Goal: Transaction & Acquisition: Book appointment/travel/reservation

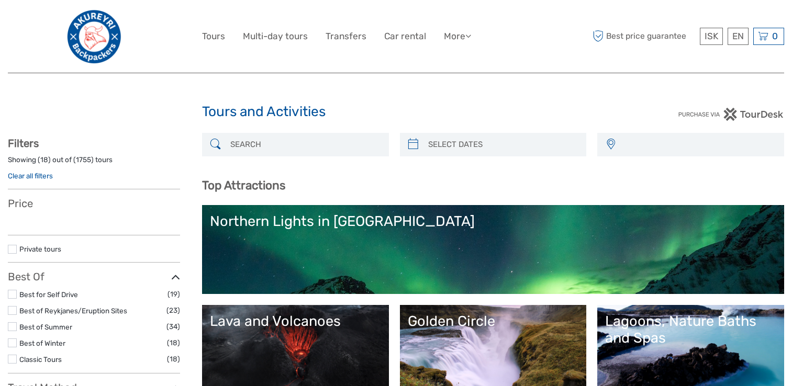
select select
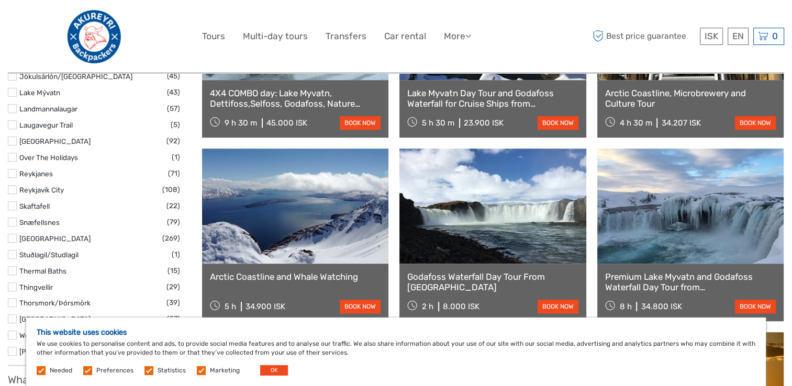
scroll to position [678, 0]
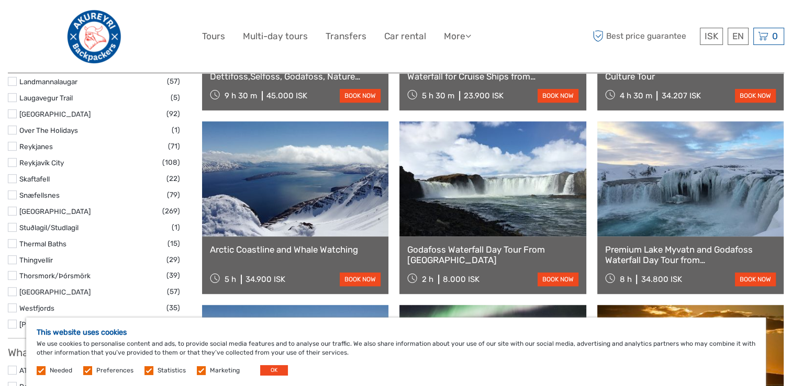
click at [490, 198] on link at bounding box center [492, 178] width 186 height 115
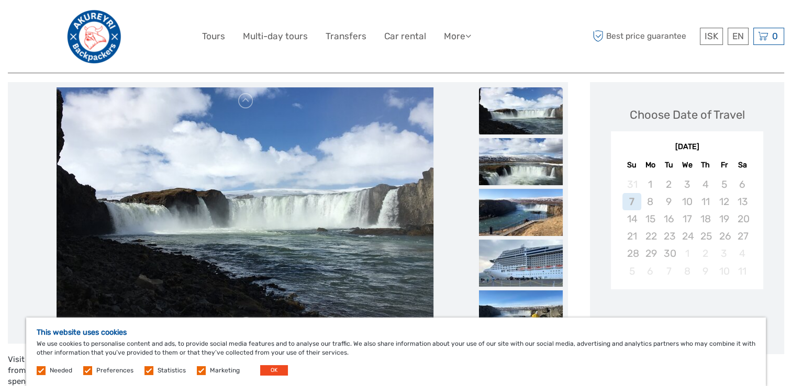
scroll to position [157, 0]
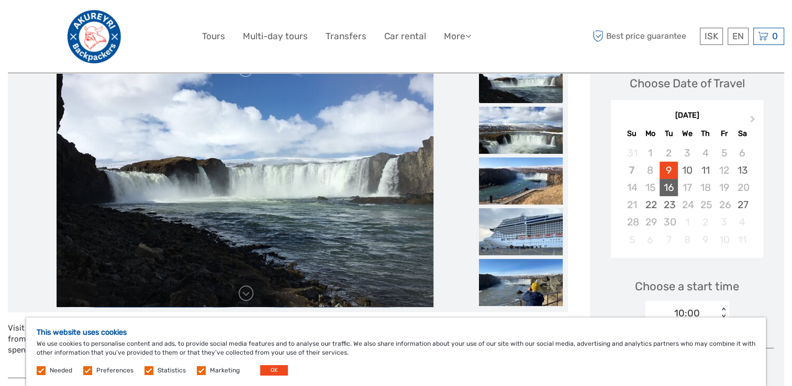
click at [669, 186] on div "16" at bounding box center [668, 187] width 18 height 17
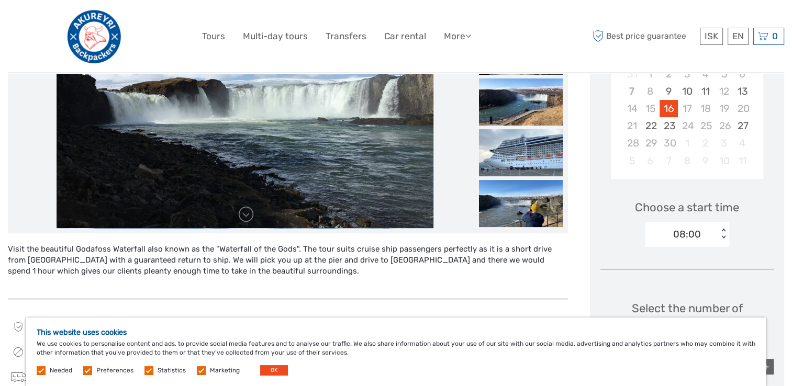
scroll to position [262, 0]
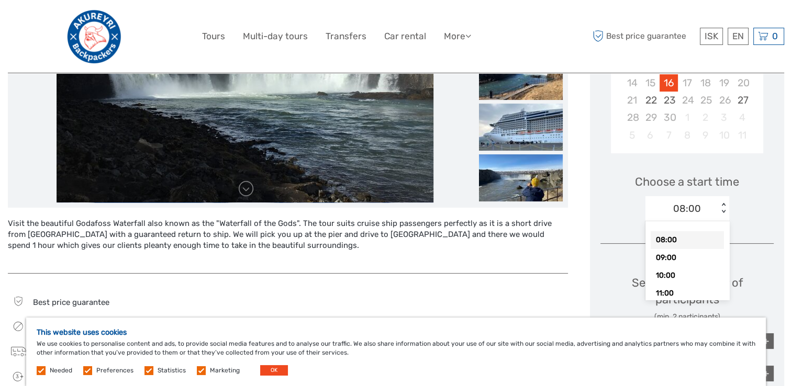
click at [724, 210] on div "< >" at bounding box center [723, 208] width 9 height 11
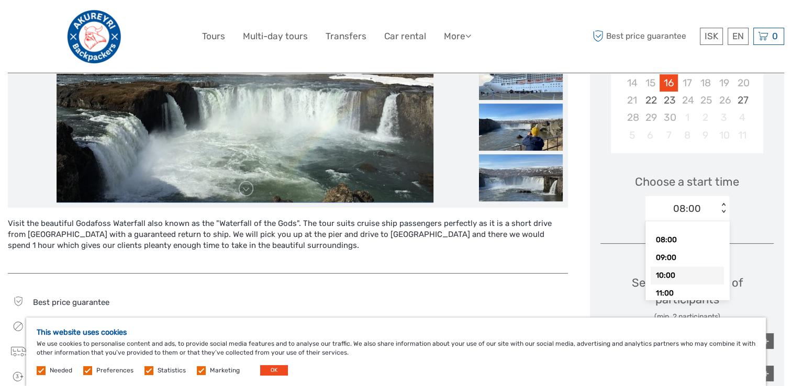
click at [689, 273] on div "10:00" at bounding box center [687, 276] width 73 height 18
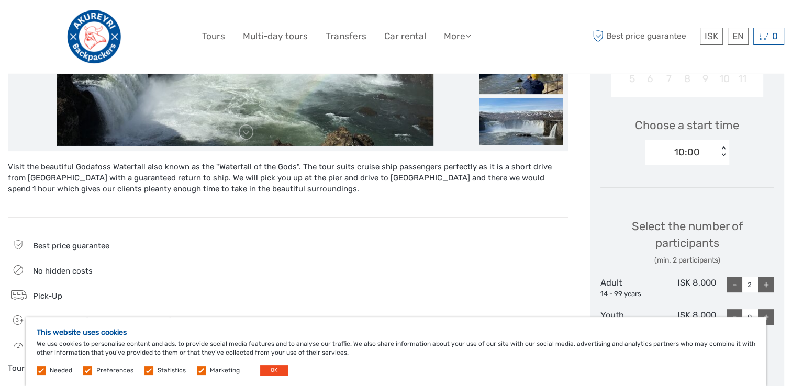
scroll to position [366, 0]
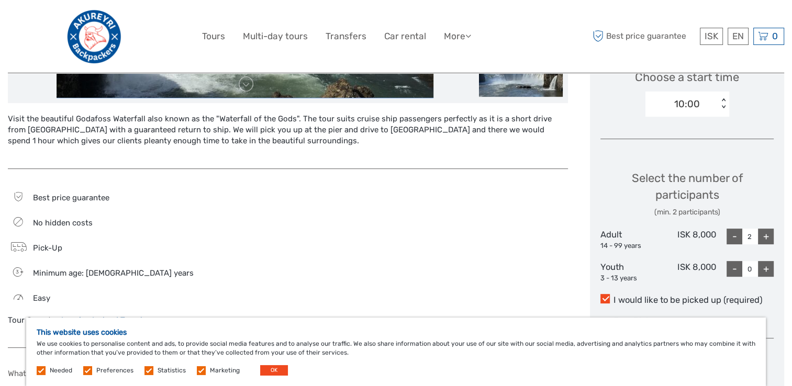
click at [737, 241] on div "-" at bounding box center [734, 237] width 16 height 16
type input "1"
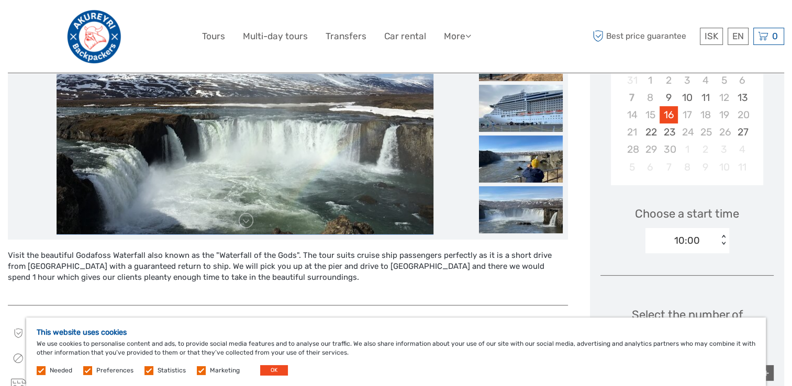
scroll to position [226, 0]
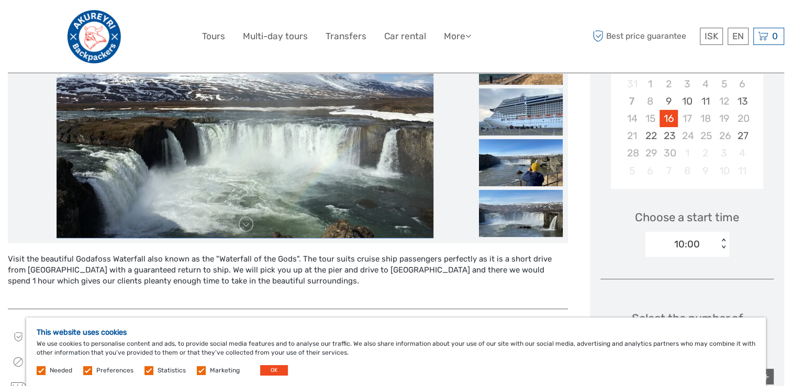
click at [199, 369] on label at bounding box center [201, 370] width 9 height 9
click at [0, 0] on input "checkbox" at bounding box center [0, 0] width 0 height 0
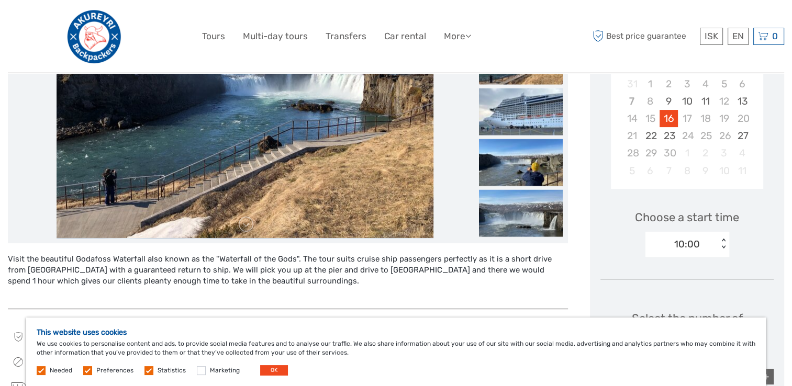
click at [149, 369] on label at bounding box center [148, 370] width 9 height 9
click at [0, 0] on input "checkbox" at bounding box center [0, 0] width 0 height 0
click at [90, 368] on label at bounding box center [87, 370] width 9 height 9
click at [0, 0] on input "checkbox" at bounding box center [0, 0] width 0 height 0
click at [39, 371] on label at bounding box center [41, 370] width 9 height 9
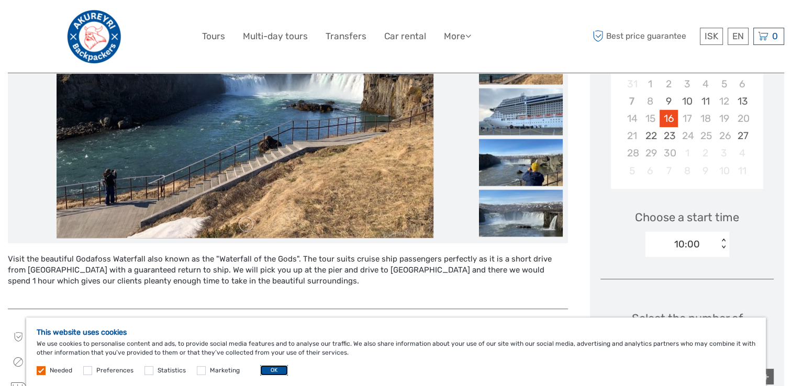
click at [276, 372] on button "OK" at bounding box center [274, 370] width 28 height 10
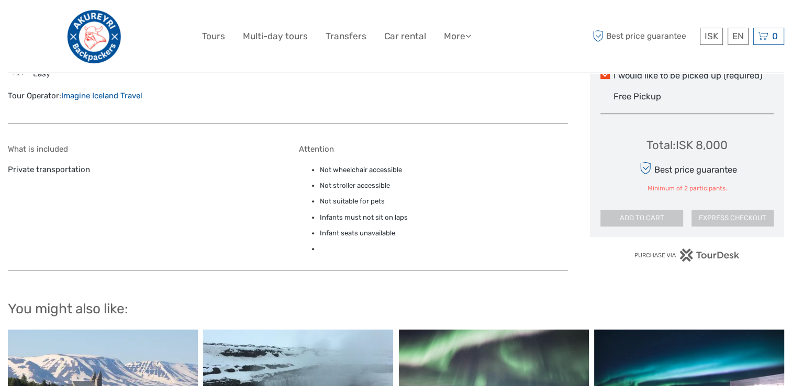
scroll to position [592, 0]
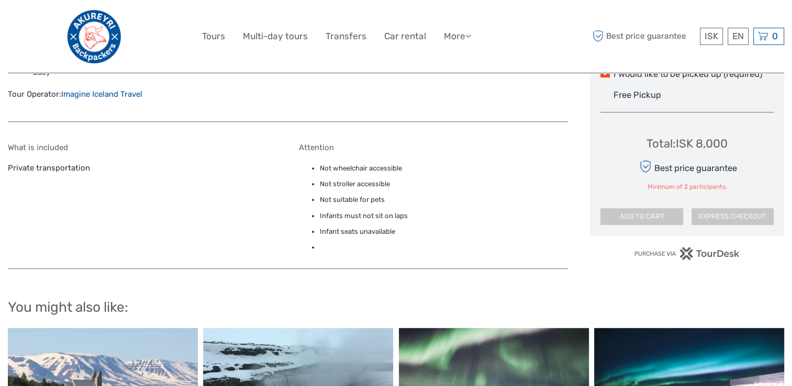
click at [111, 93] on link "Imagine Iceland Travel" at bounding box center [101, 93] width 81 height 9
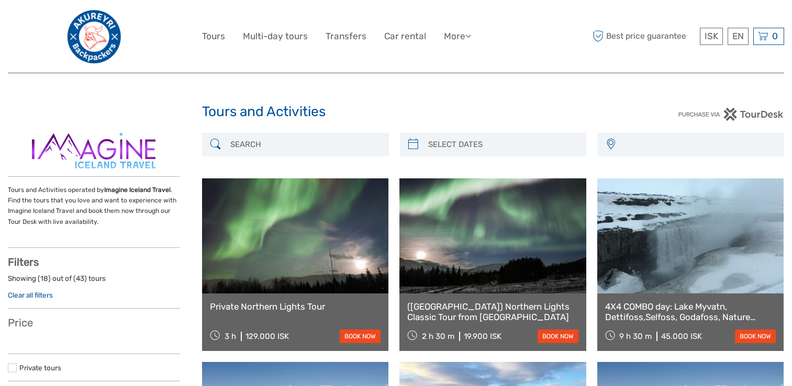
select select
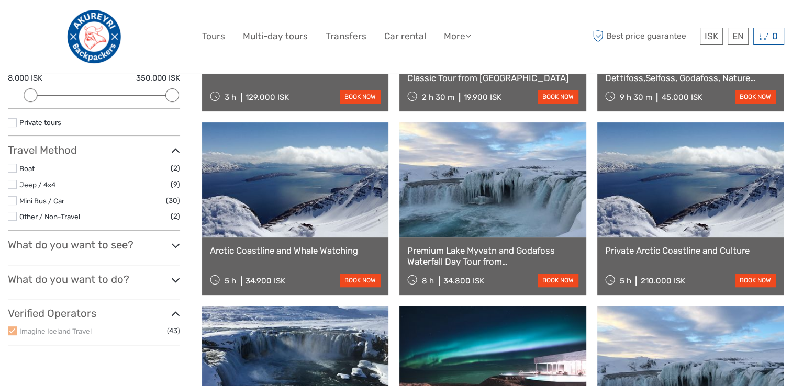
scroll to position [209, 0]
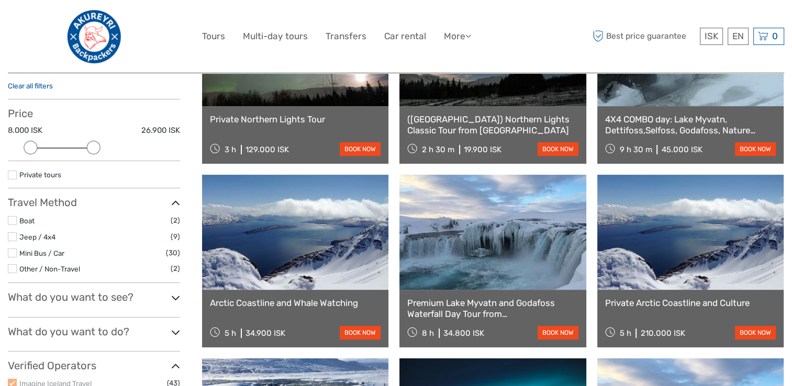
drag, startPoint x: 172, startPoint y: 145, endPoint x: 100, endPoint y: 144, distance: 71.7
click at [100, 144] on div "Price 8.000 ISK 26.900 ISK Clear" at bounding box center [94, 134] width 172 height 54
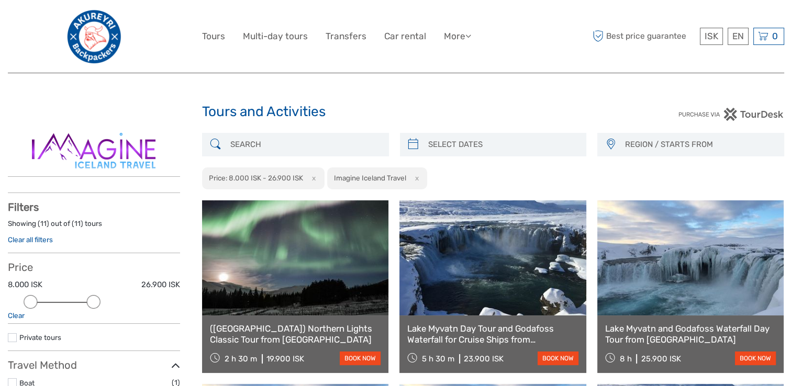
click at [416, 179] on button "x" at bounding box center [415, 178] width 14 height 11
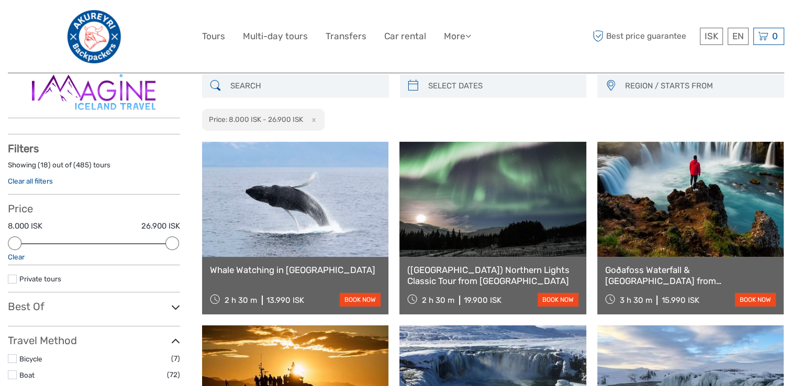
scroll to position [59, 0]
type input "07/09/2025"
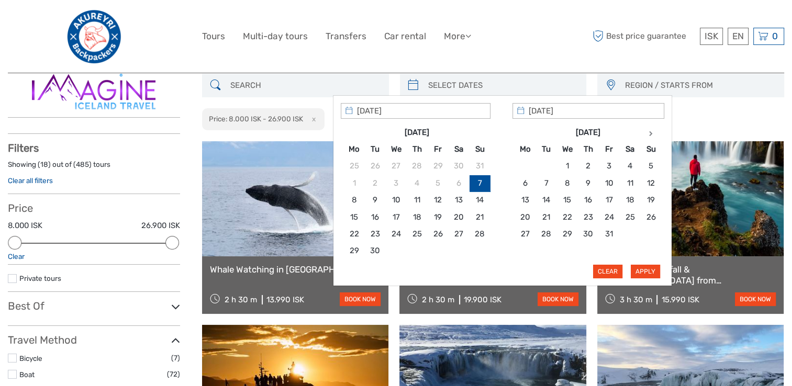
click at [507, 76] on input "search" at bounding box center [503, 85] width 158 height 18
type input "16/09/2025"
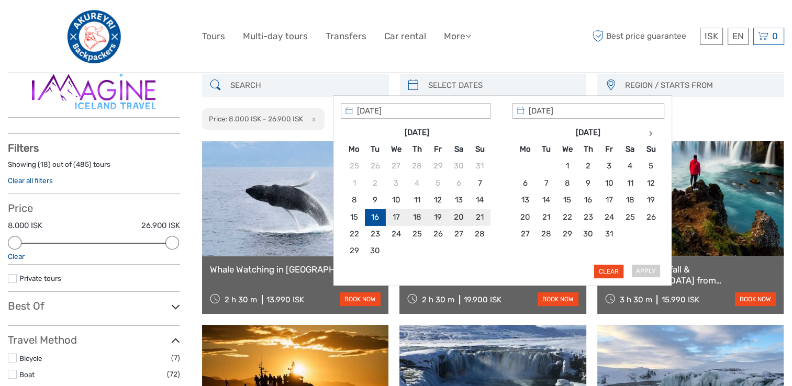
type input "17/09/2025"
type input "16/09/2025"
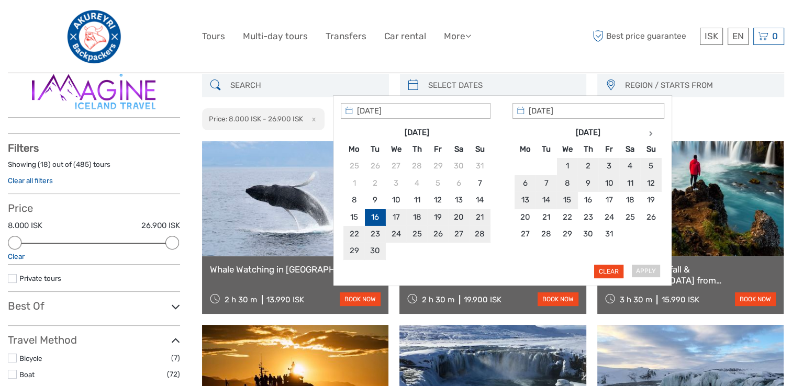
type input "29/10/2025"
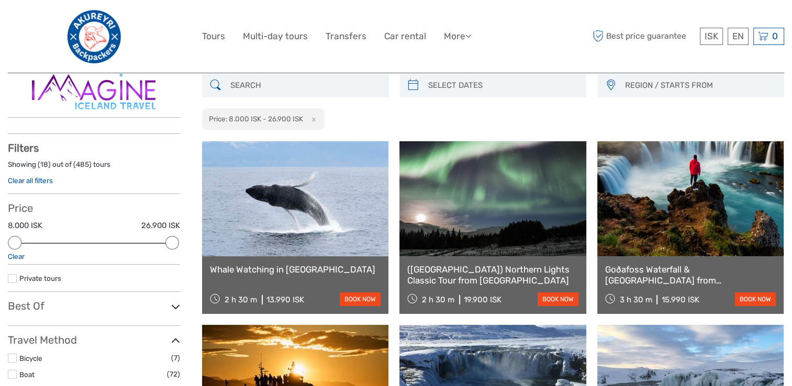
click at [703, 114] on div "REGION / STARTS FROM Capital Region East North Northeast Reykjanes / Keflavík S…" at bounding box center [493, 102] width 582 height 57
type input "07/09/2025"
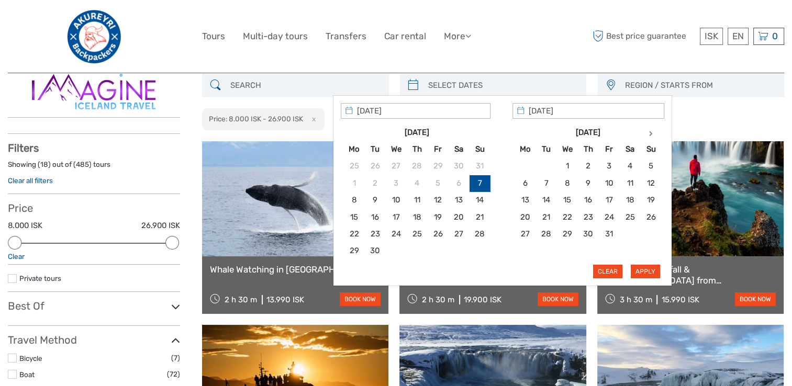
click at [500, 83] on input "search" at bounding box center [503, 85] width 158 height 18
type input "16/09/2025"
type input "10/09/2025"
click at [484, 109] on input "16/09/2025" at bounding box center [416, 111] width 150 height 16
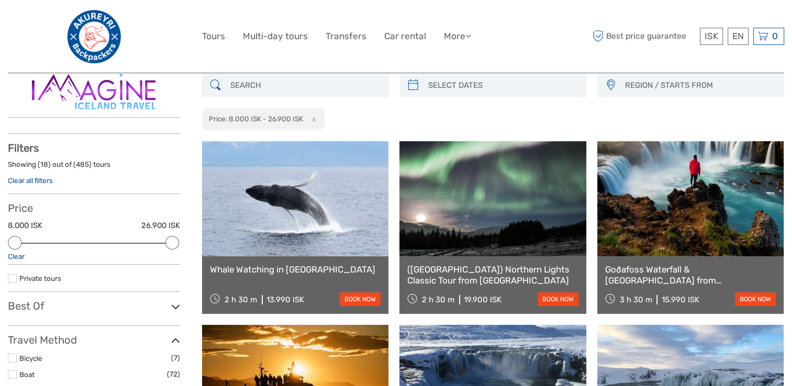
click at [704, 119] on div "REGION / STARTS FROM Capital Region East North Northeast Reykjanes / Keflavík S…" at bounding box center [493, 102] width 582 height 57
click at [309, 85] on input "search" at bounding box center [305, 85] width 158 height 18
click at [657, 113] on div "REGION / STARTS FROM Capital Region East North Northeast Reykjanes / Keflavík S…" at bounding box center [493, 102] width 582 height 57
click at [719, 84] on span "REGION / STARTS FROM" at bounding box center [699, 85] width 159 height 17
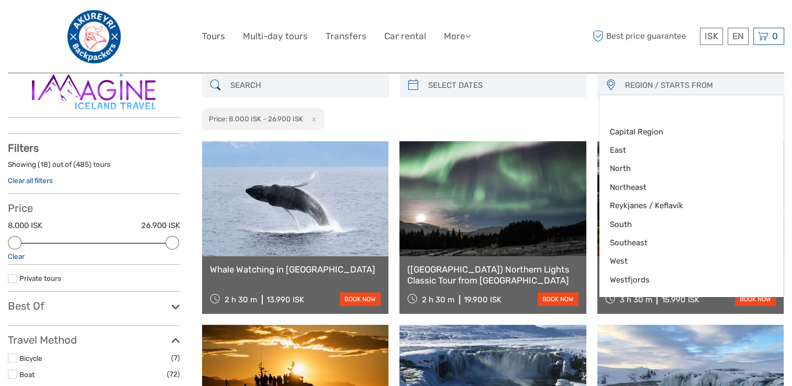
click at [581, 58] on div "ISK ISK € $ £ EN English Español Deutsch Tours Multi-day tours Transfers Car re…" at bounding box center [396, 36] width 388 height 57
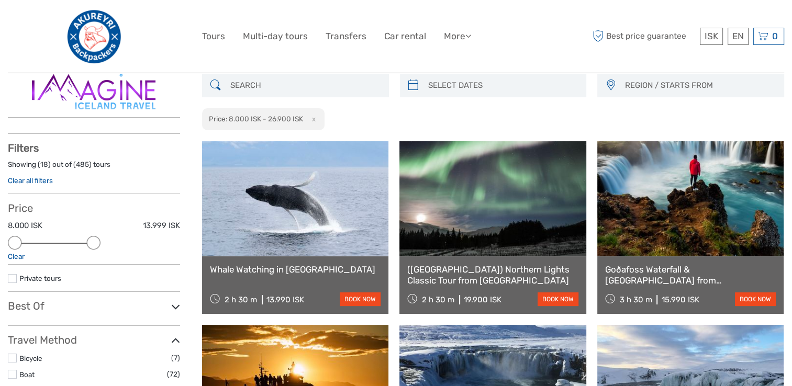
drag, startPoint x: 167, startPoint y: 240, endPoint x: 88, endPoint y: 240, distance: 79.5
click at [88, 240] on div at bounding box center [93, 243] width 14 height 14
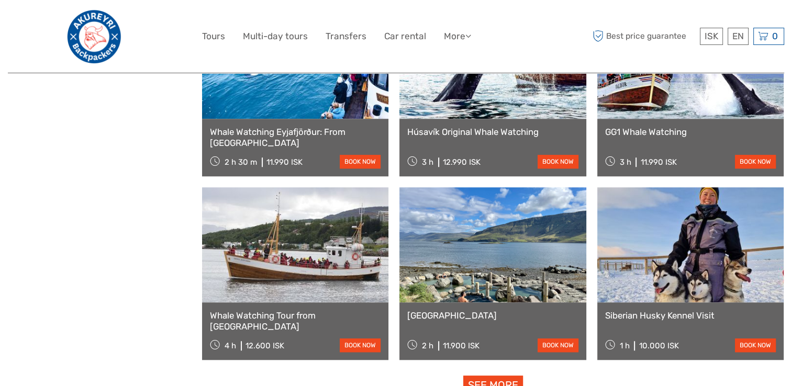
scroll to position [967, 0]
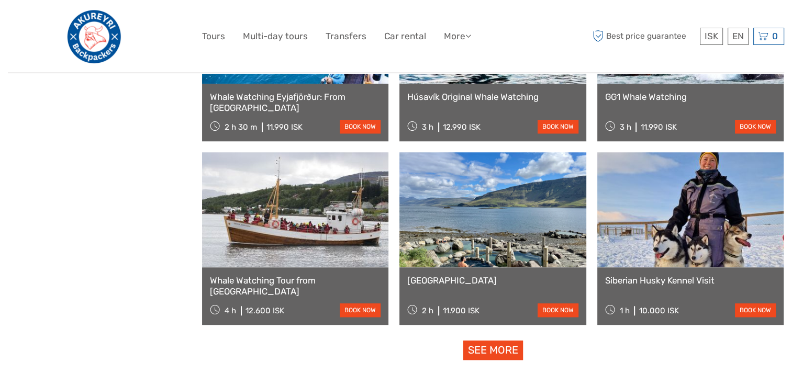
click at [504, 208] on link at bounding box center [492, 209] width 186 height 115
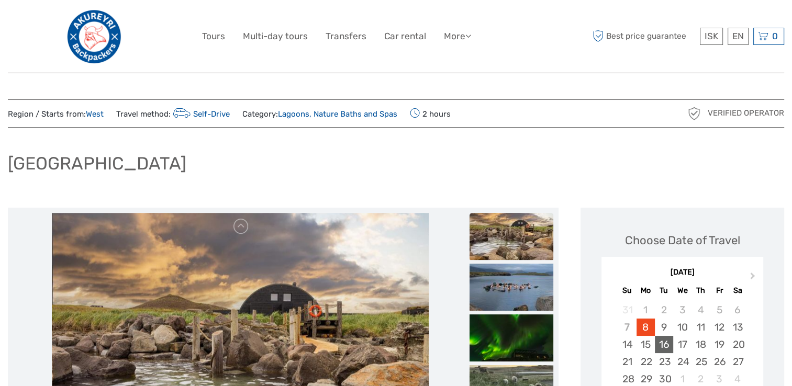
click at [664, 345] on div "16" at bounding box center [664, 344] width 18 height 17
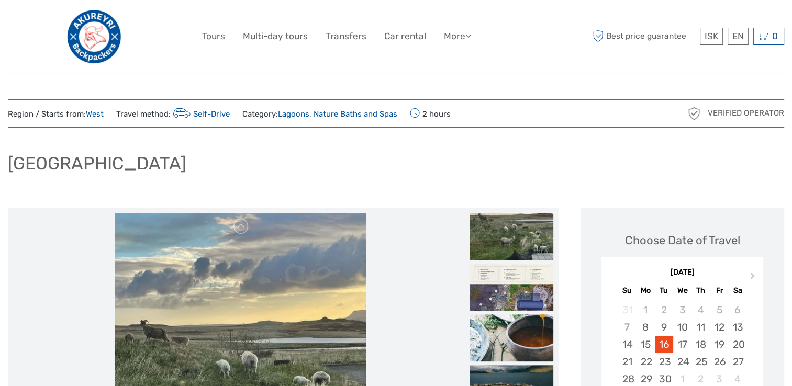
click at [184, 113] on icon at bounding box center [182, 113] width 18 height 15
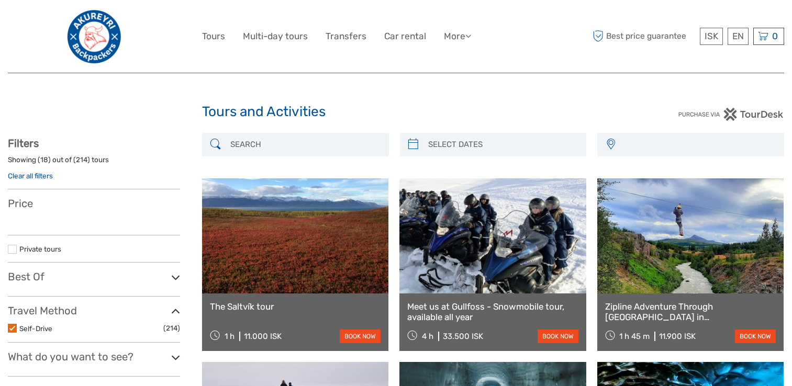
select select
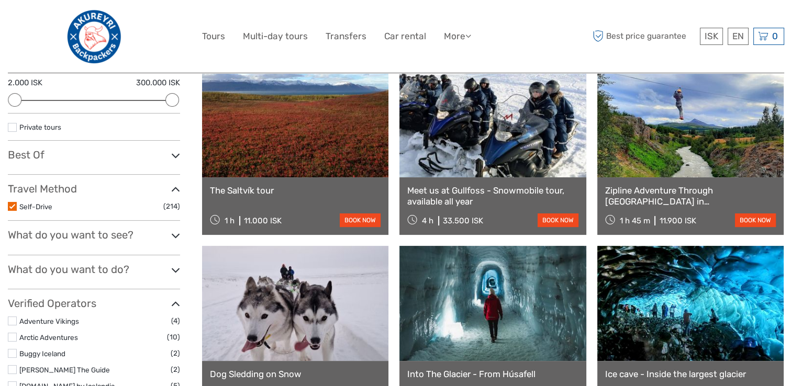
scroll to position [157, 0]
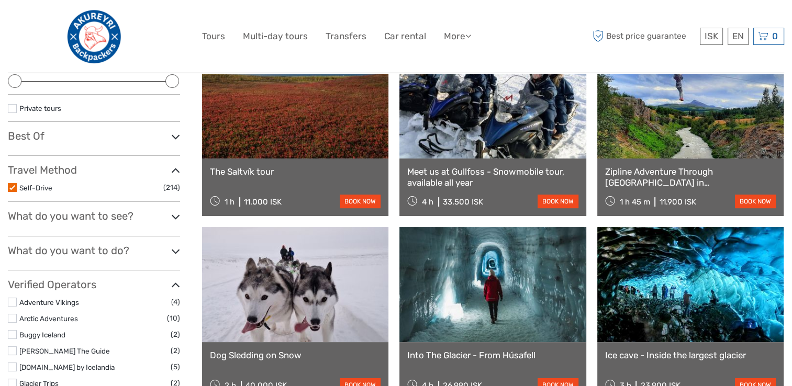
click at [10, 183] on label at bounding box center [12, 187] width 9 height 9
click at [0, 0] on input "checkbox" at bounding box center [0, 0] width 0 height 0
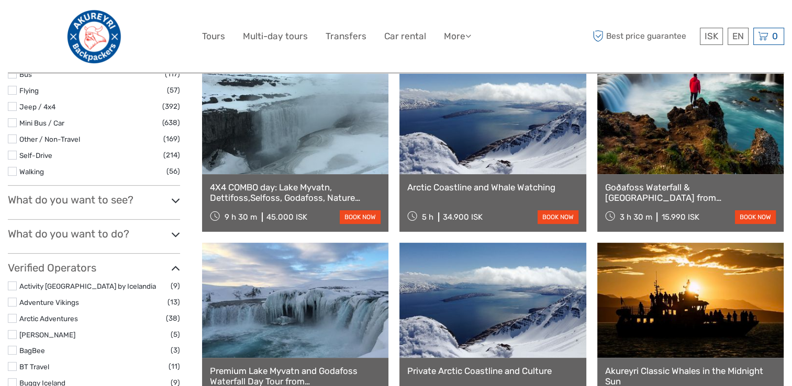
scroll to position [321, 0]
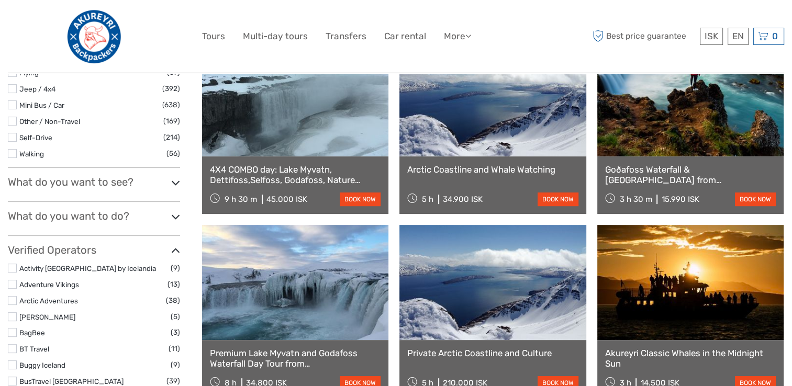
click at [172, 184] on icon at bounding box center [175, 183] width 9 height 14
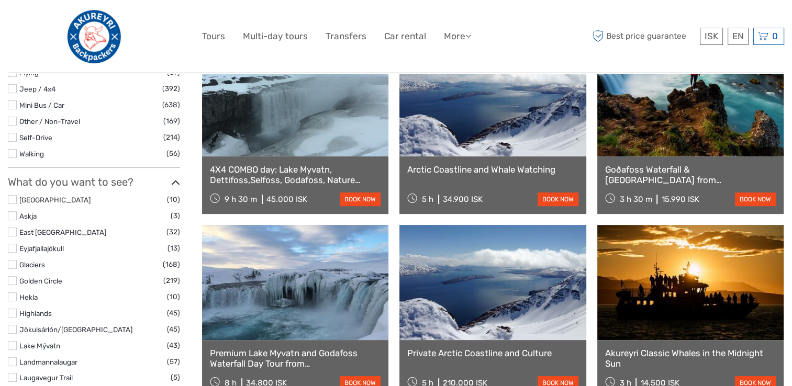
click at [10, 197] on label at bounding box center [12, 199] width 9 height 9
click at [0, 0] on input "checkbox" at bounding box center [0, 0] width 0 height 0
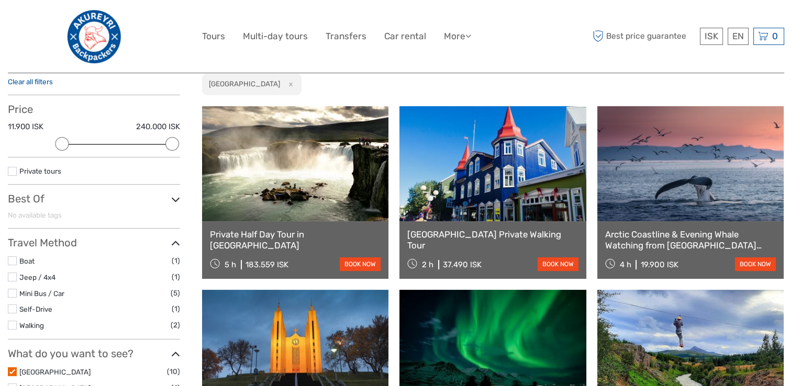
scroll to position [111, 0]
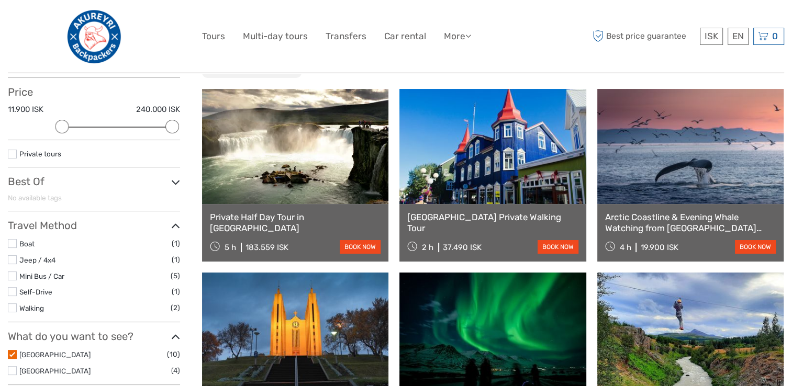
click at [320, 173] on link at bounding box center [295, 146] width 186 height 115
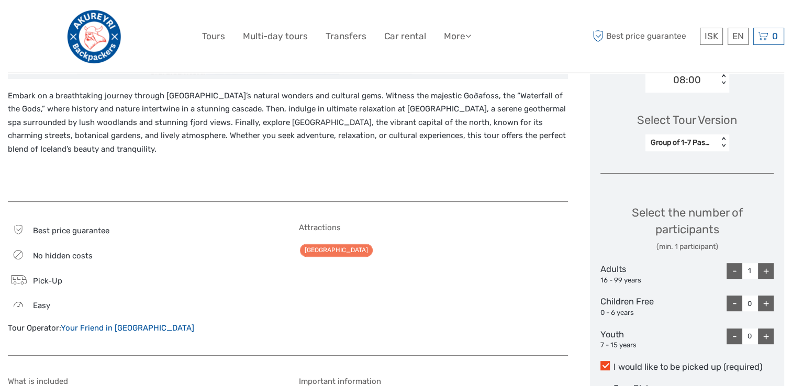
scroll to position [419, 0]
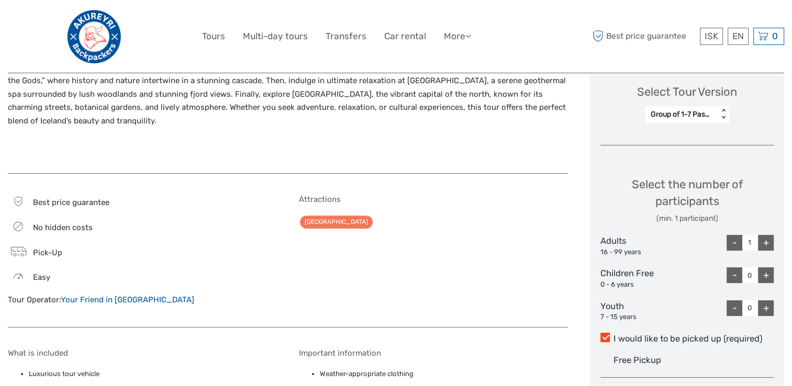
click at [724, 117] on div "< >" at bounding box center [723, 114] width 9 height 11
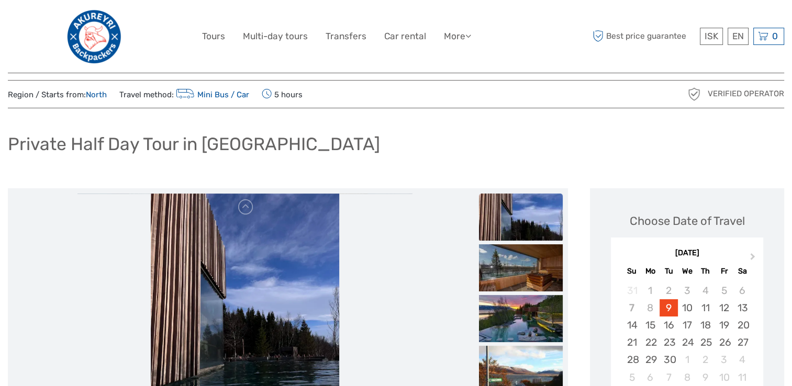
scroll to position [0, 0]
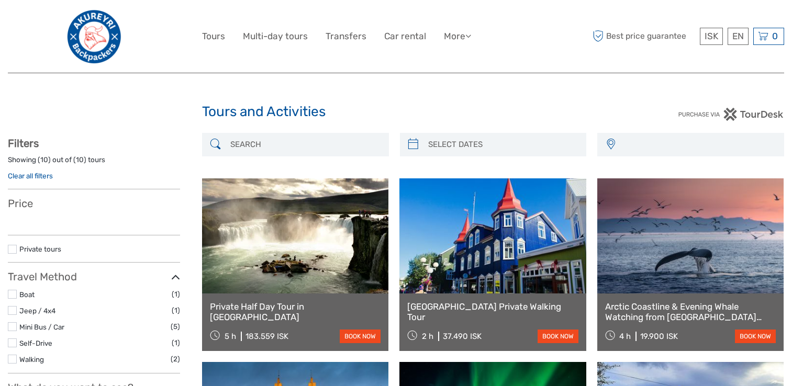
select select
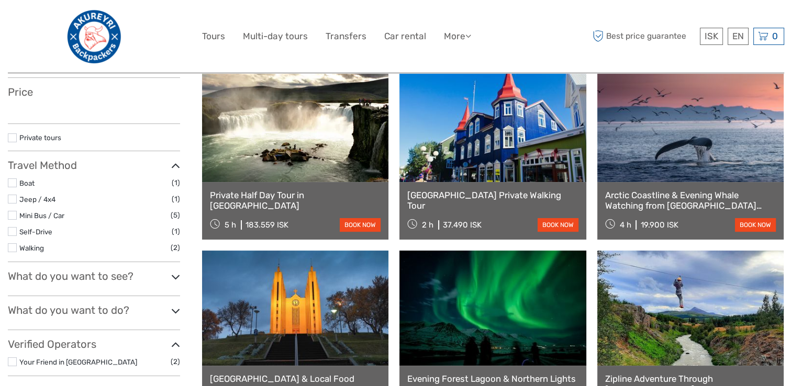
select select
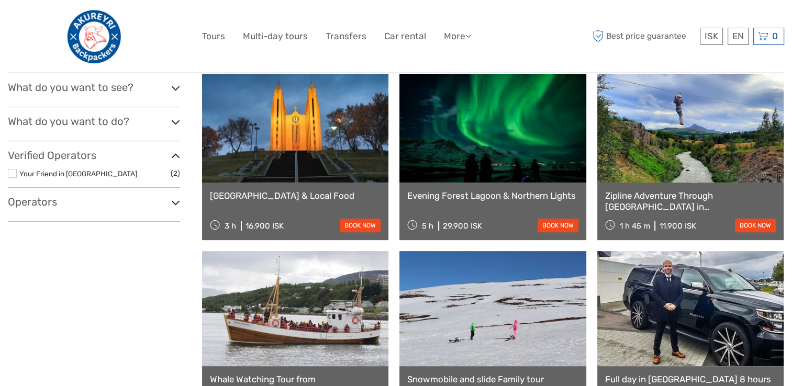
scroll to position [322, 0]
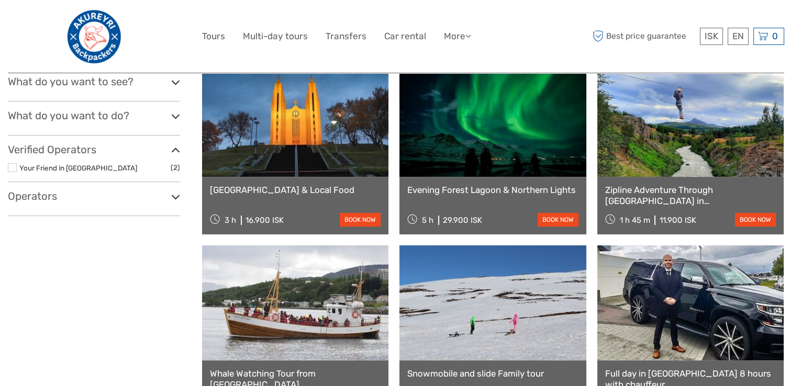
click at [691, 145] on link at bounding box center [690, 119] width 186 height 115
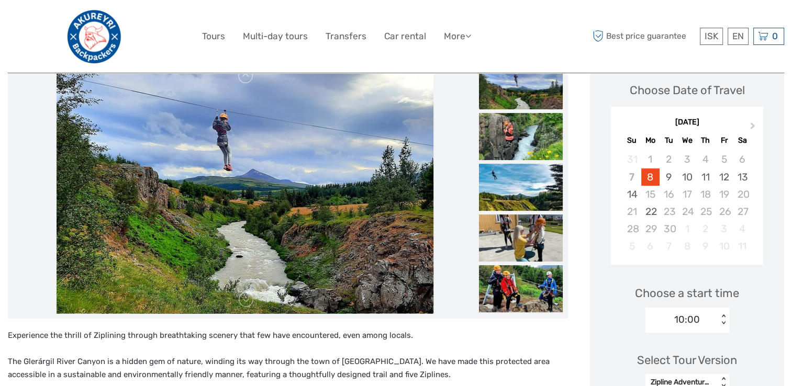
scroll to position [157, 0]
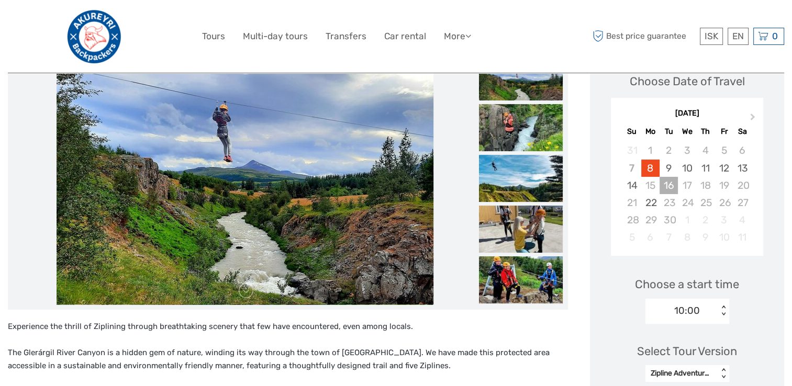
click at [668, 186] on div "16" at bounding box center [668, 185] width 18 height 17
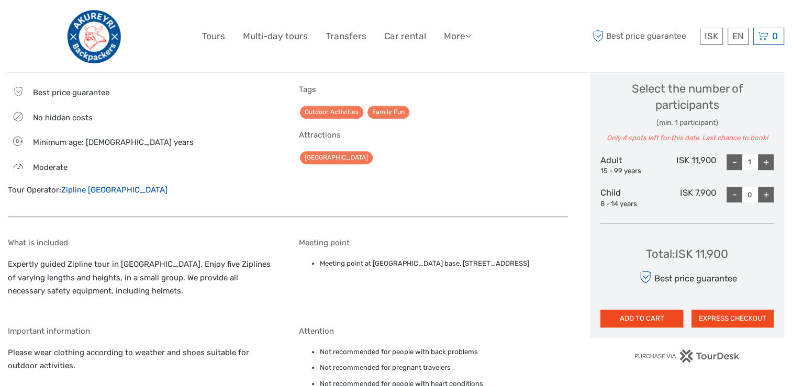
scroll to position [523, 0]
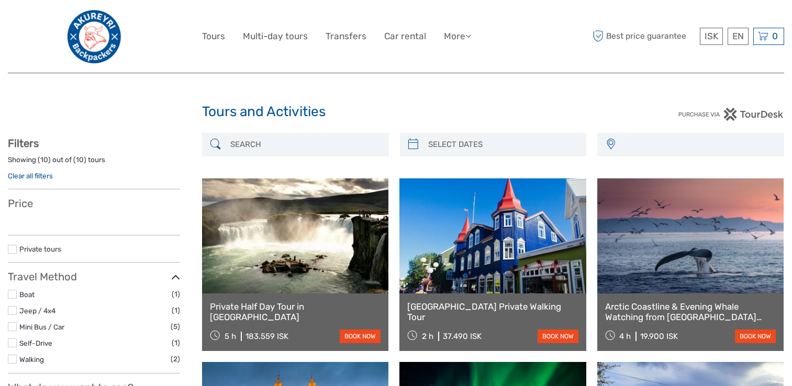
select select
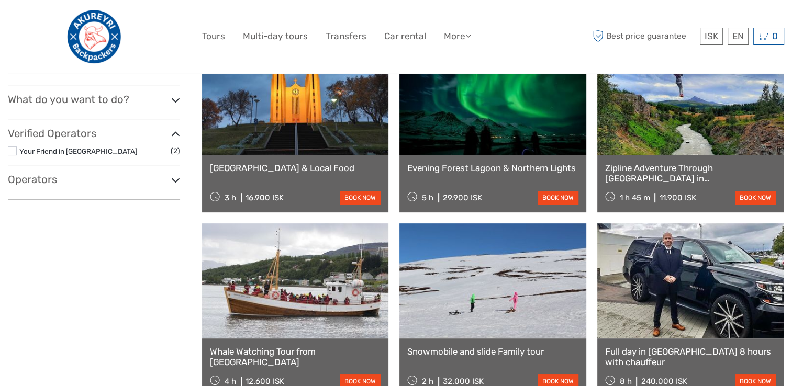
select select
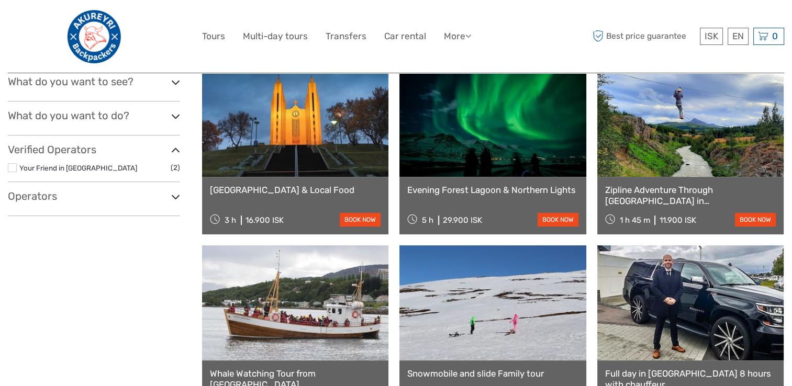
scroll to position [322, 0]
click at [286, 134] on link at bounding box center [295, 119] width 186 height 115
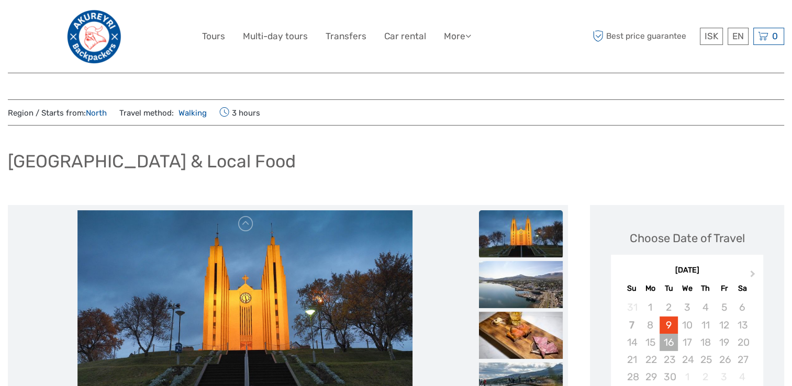
click at [670, 342] on div "16" at bounding box center [668, 342] width 18 height 17
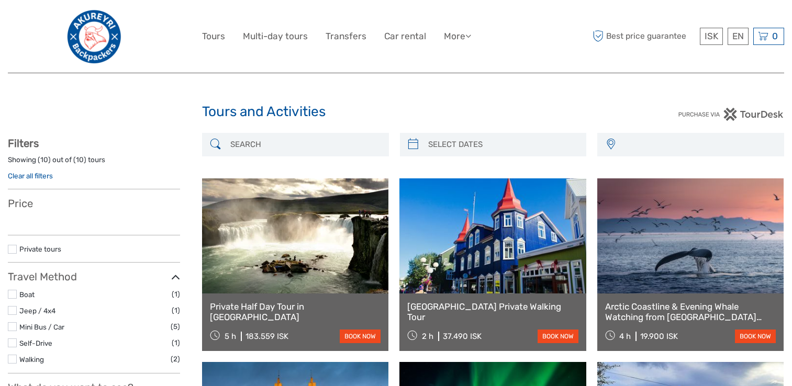
select select
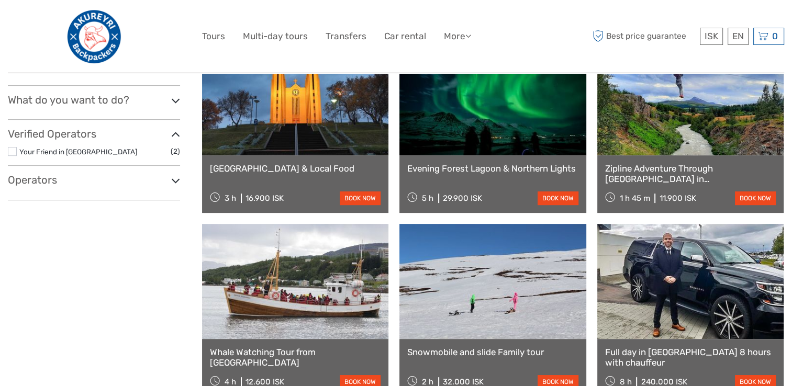
select select
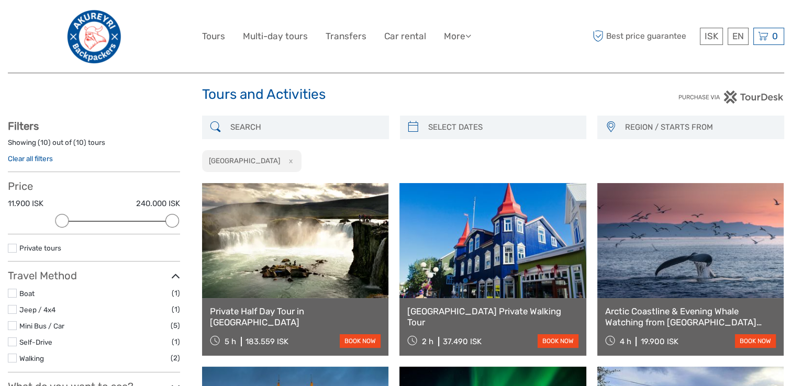
scroll to position [0, 0]
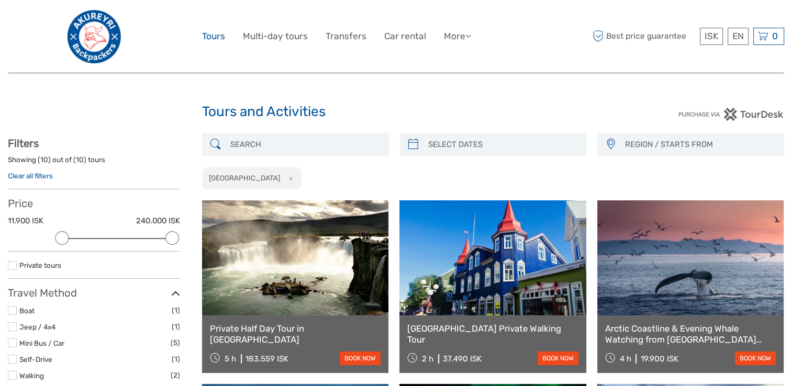
click at [214, 37] on link "Tours" at bounding box center [213, 36] width 23 height 15
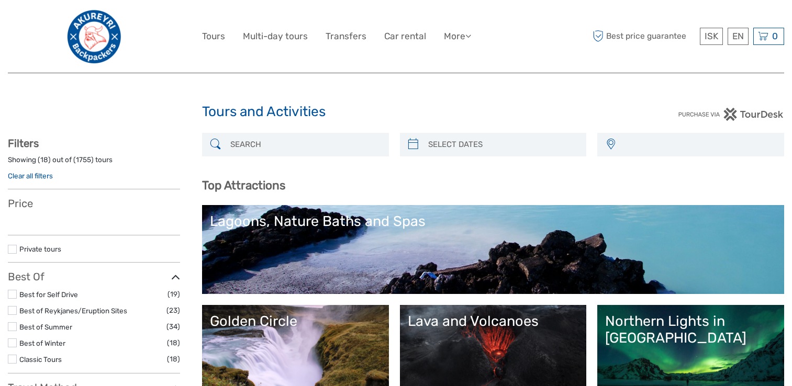
select select
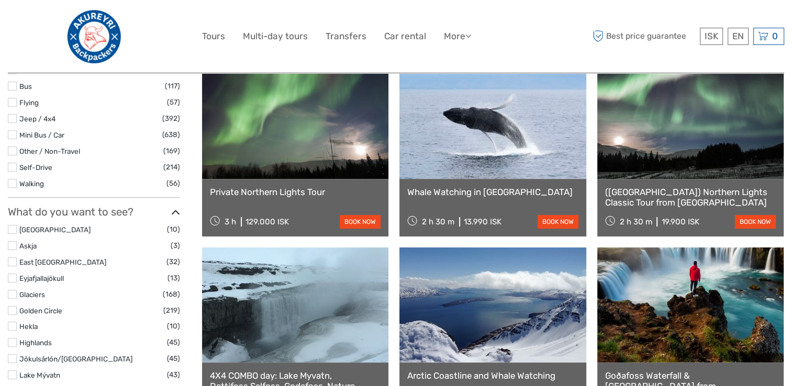
scroll to position [523, 0]
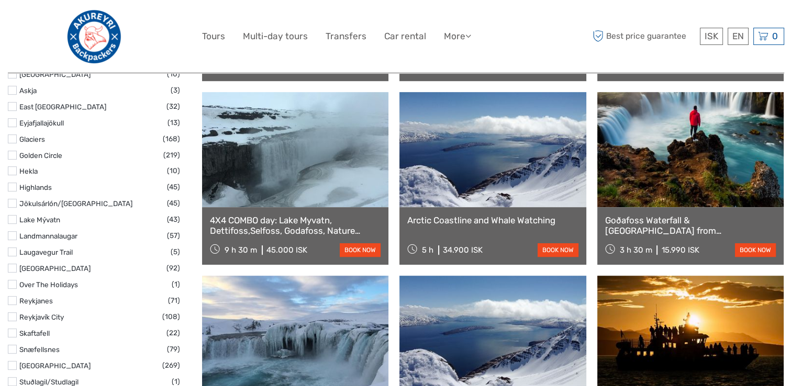
click at [705, 140] on link at bounding box center [690, 149] width 186 height 115
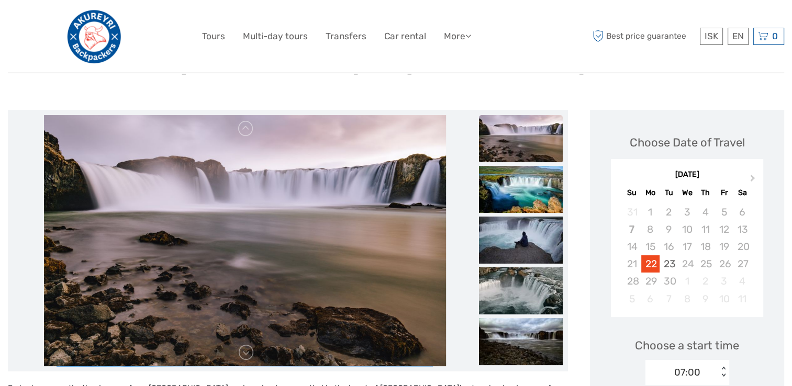
scroll to position [105, 0]
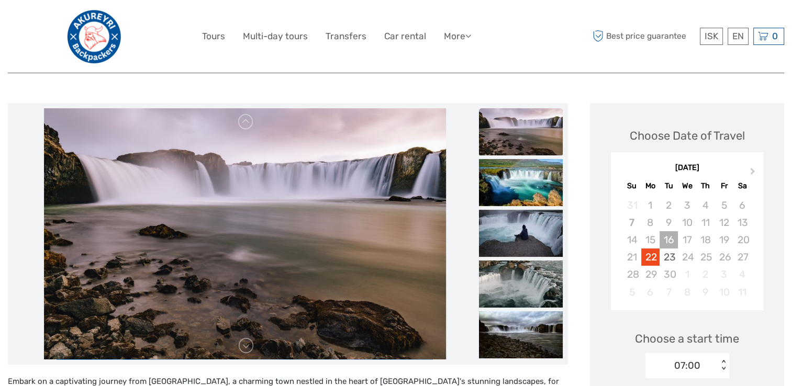
click at [677, 234] on div "16" at bounding box center [668, 239] width 18 height 17
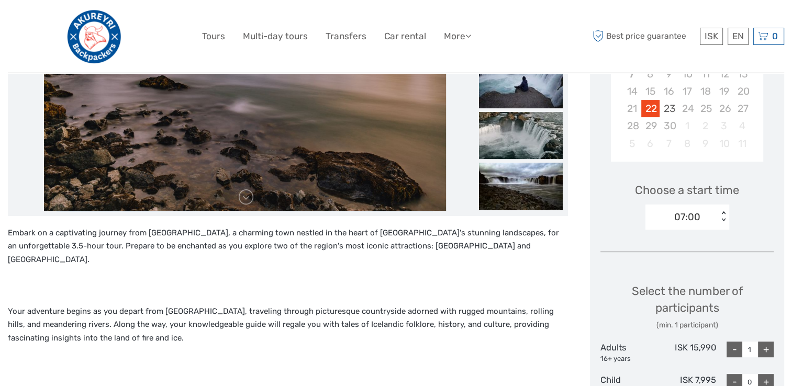
scroll to position [262, 0]
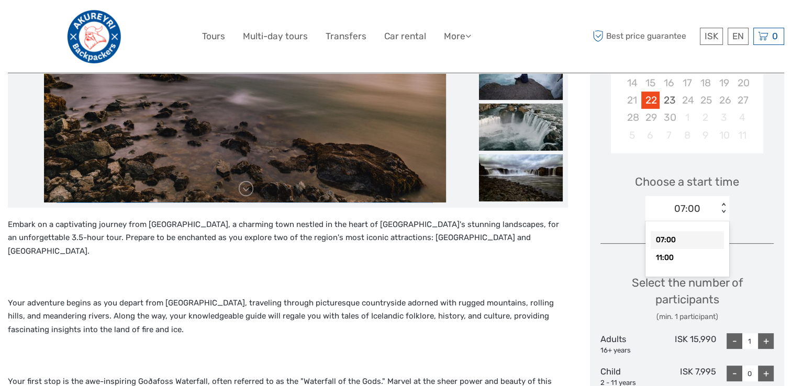
click at [726, 211] on div "< >" at bounding box center [723, 208] width 9 height 11
click at [689, 256] on div "11:00" at bounding box center [687, 258] width 73 height 18
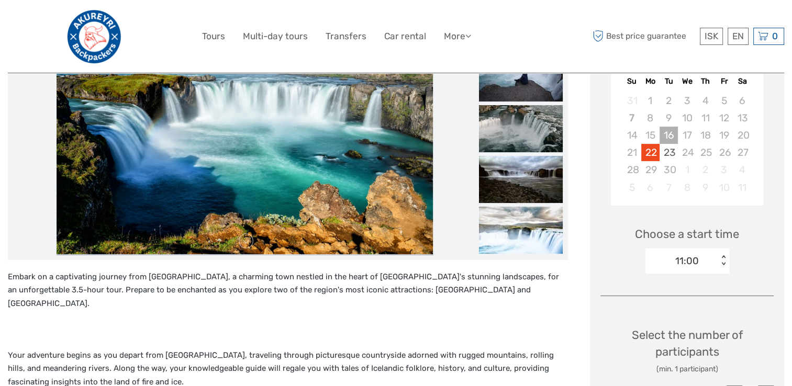
click at [674, 138] on div "16" at bounding box center [668, 135] width 18 height 17
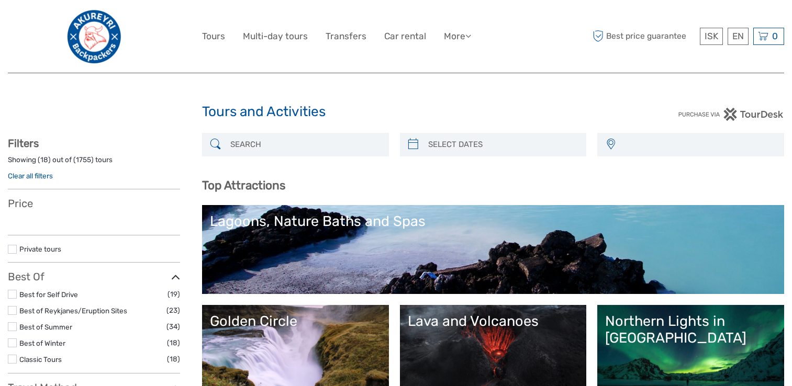
select select
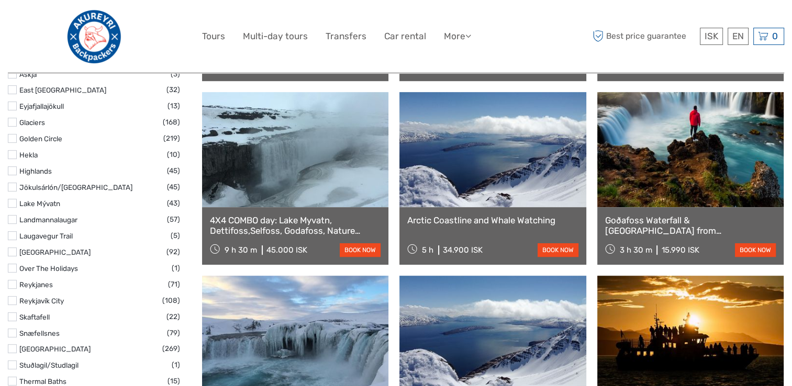
select select
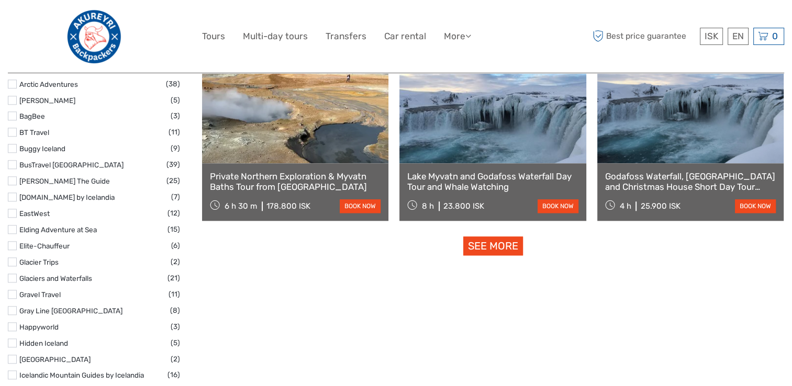
scroll to position [1308, 0]
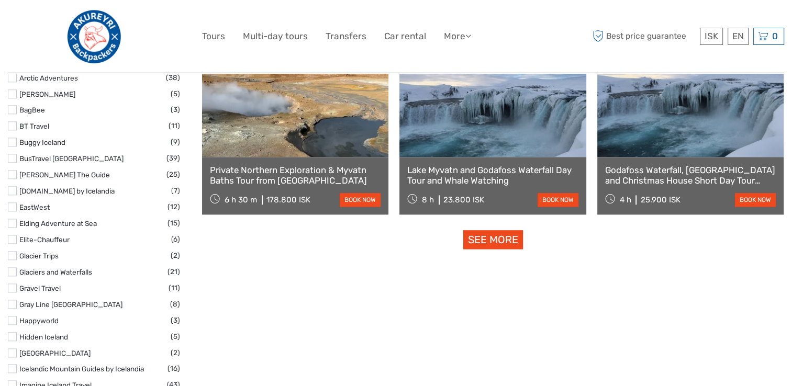
click at [696, 122] on link at bounding box center [690, 99] width 186 height 115
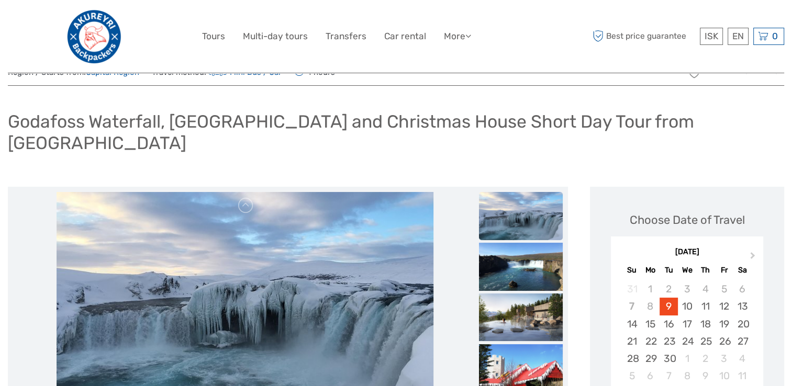
scroll to position [105, 0]
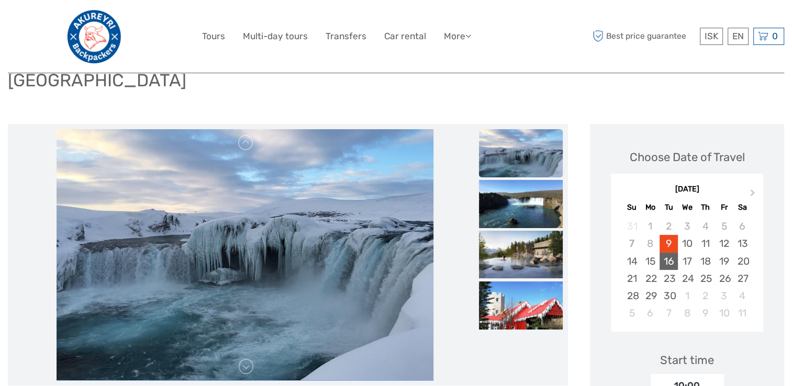
click at [667, 253] on div "16" at bounding box center [668, 261] width 18 height 17
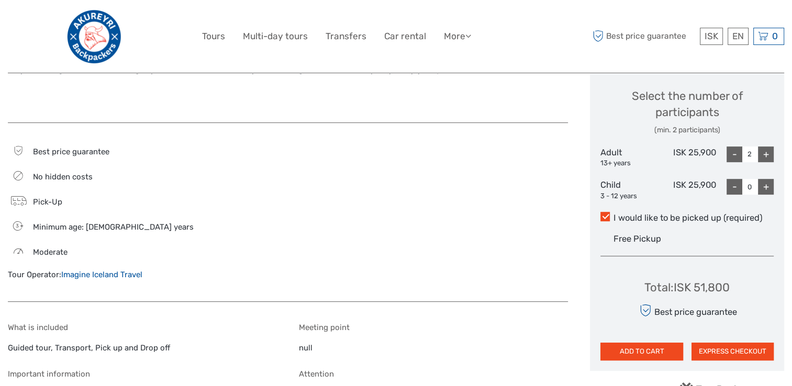
scroll to position [471, 0]
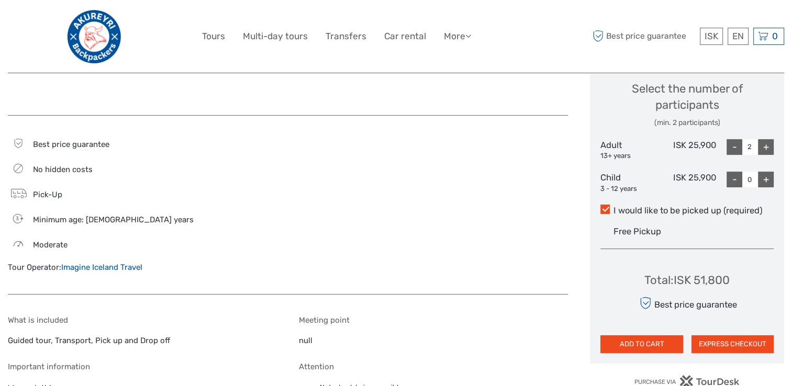
click at [738, 139] on div "-" at bounding box center [734, 147] width 16 height 16
type input "1"
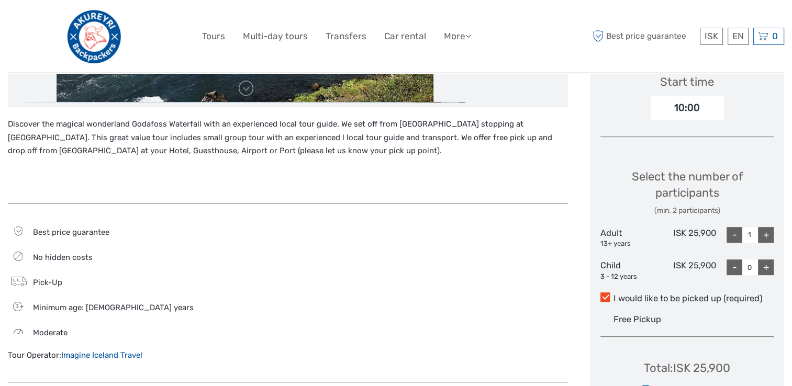
scroll to position [262, 0]
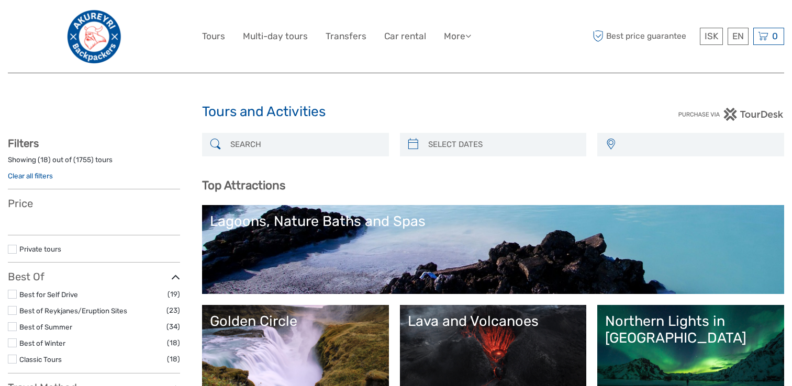
select select
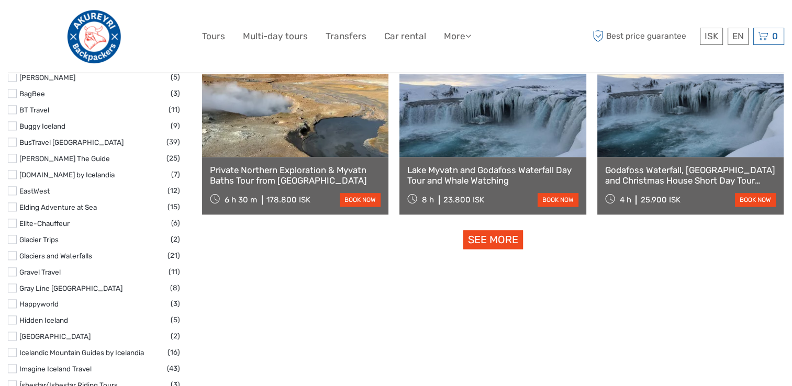
select select
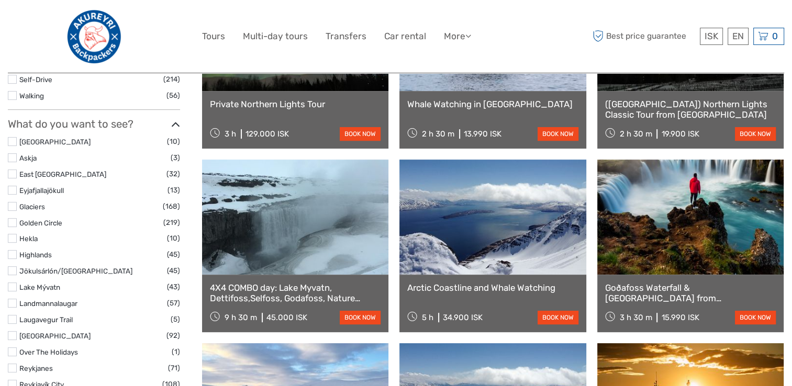
scroll to position [471, 0]
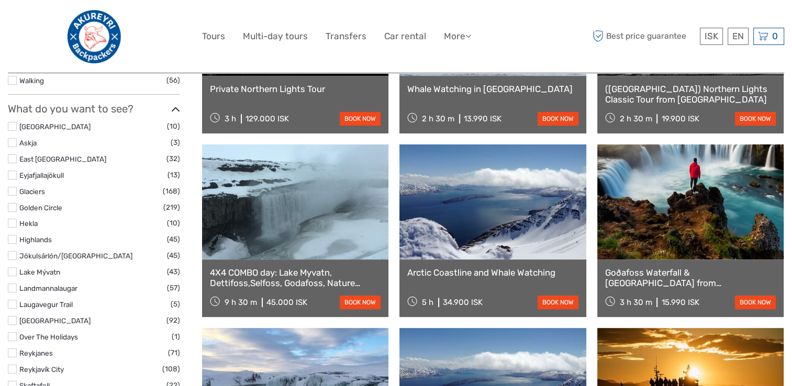
click at [12, 319] on label at bounding box center [12, 320] width 9 height 9
click at [0, 0] on input "checkbox" at bounding box center [0, 0] width 0 height 0
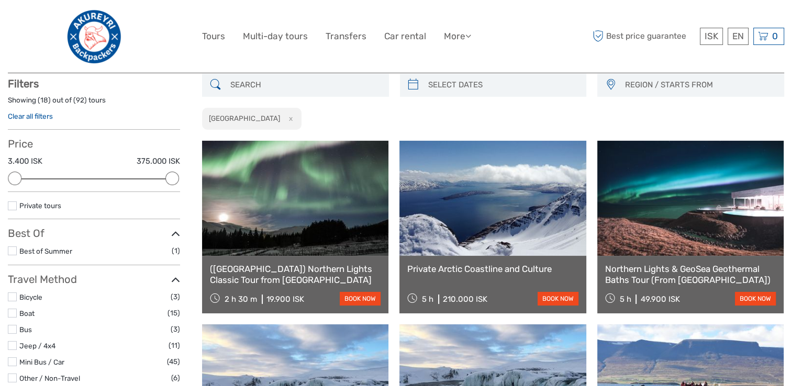
scroll to position [59, 0]
drag, startPoint x: 171, startPoint y: 175, endPoint x: 94, endPoint y: 173, distance: 76.4
click at [94, 173] on div at bounding box center [93, 179] width 14 height 14
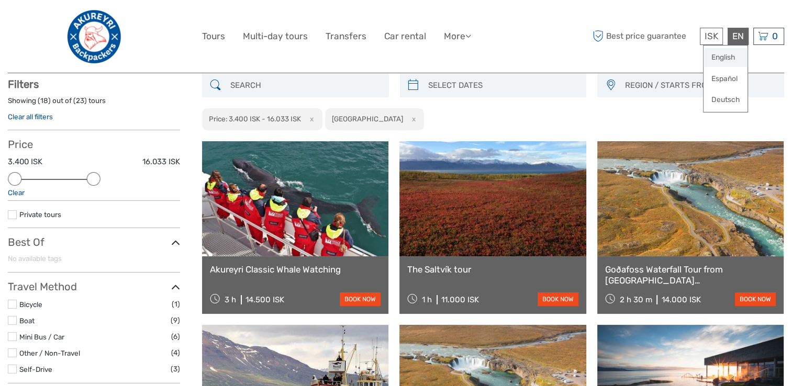
click at [730, 59] on link "English" at bounding box center [725, 57] width 44 height 19
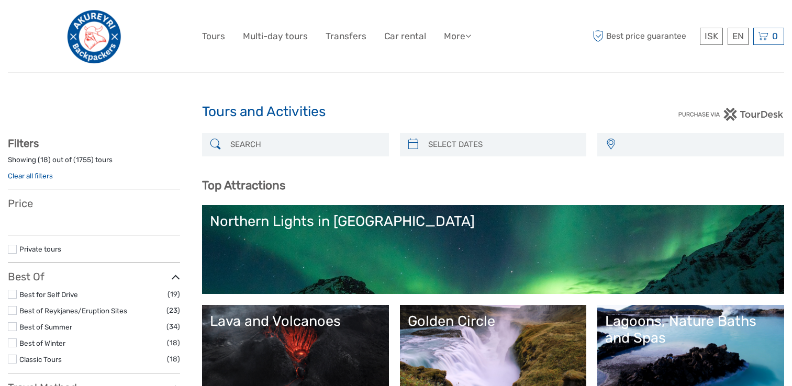
select select
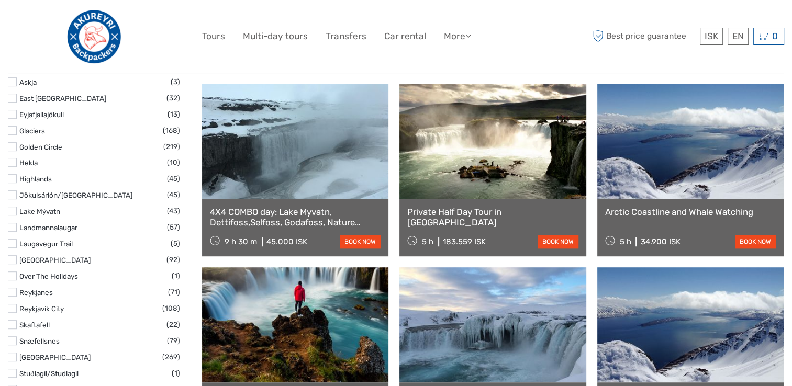
scroll to position [576, 0]
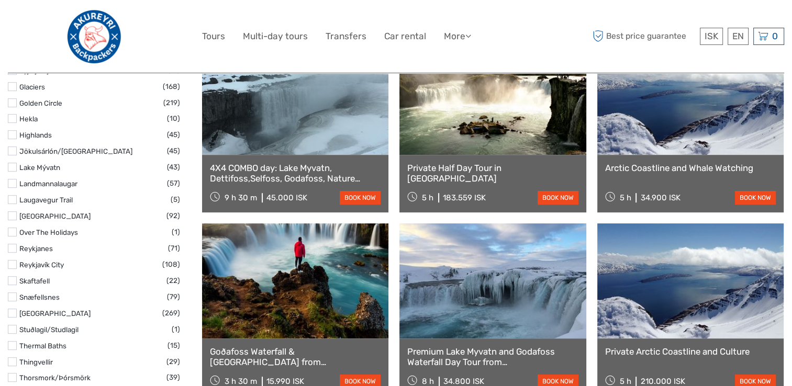
click at [15, 217] on label at bounding box center [12, 215] width 9 height 9
click at [0, 0] on input "checkbox" at bounding box center [0, 0] width 0 height 0
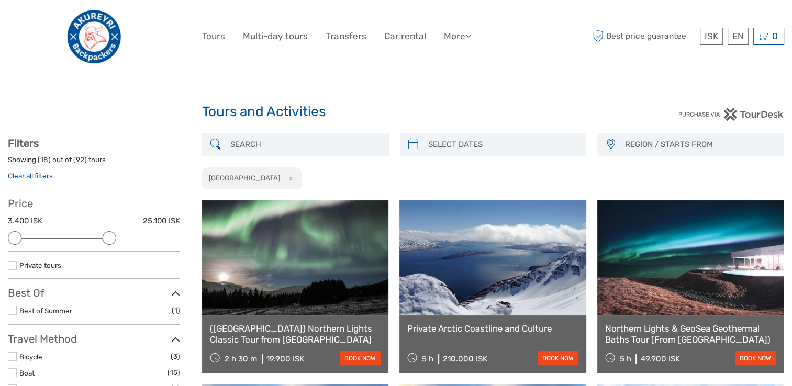
drag, startPoint x: 172, startPoint y: 237, endPoint x: 107, endPoint y: 230, distance: 65.2
click at [107, 230] on div "Price 3.400 ISK 25.100 ISK Clear" at bounding box center [94, 224] width 172 height 54
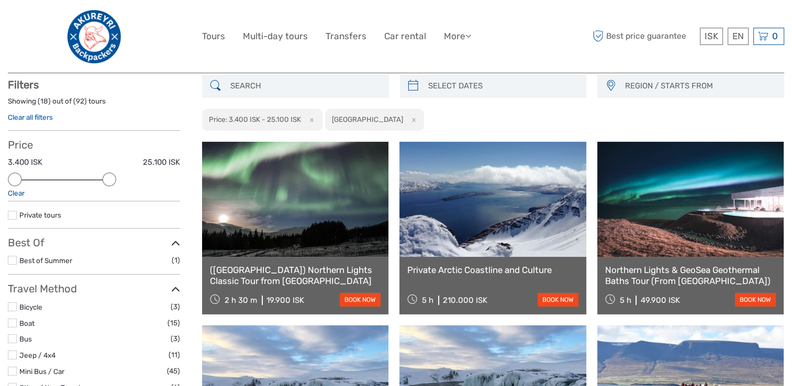
scroll to position [59, 0]
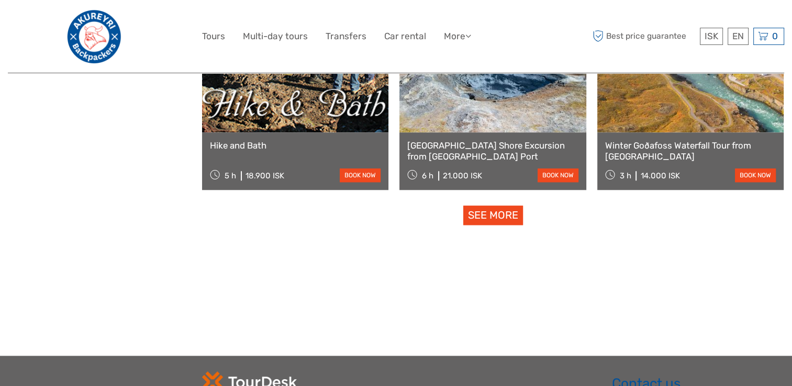
scroll to position [1106, 0]
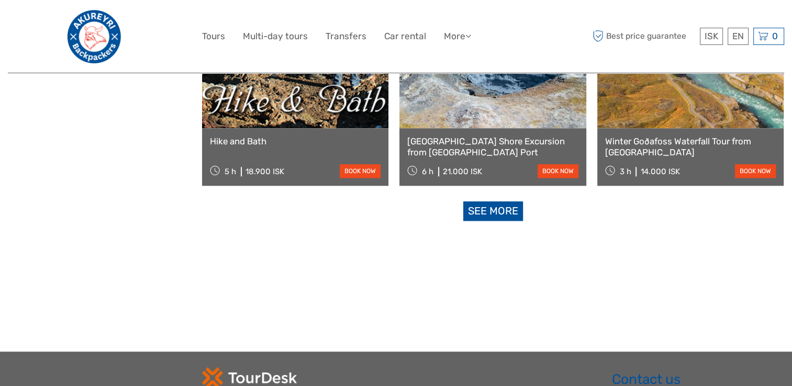
click at [498, 211] on link "See more" at bounding box center [493, 210] width 60 height 19
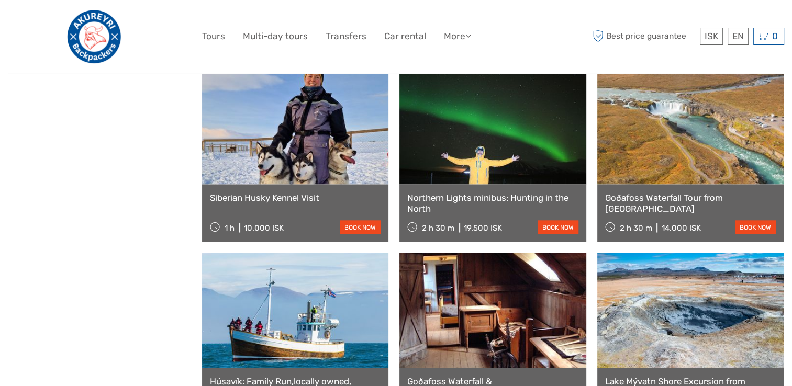
scroll to position [1995, 0]
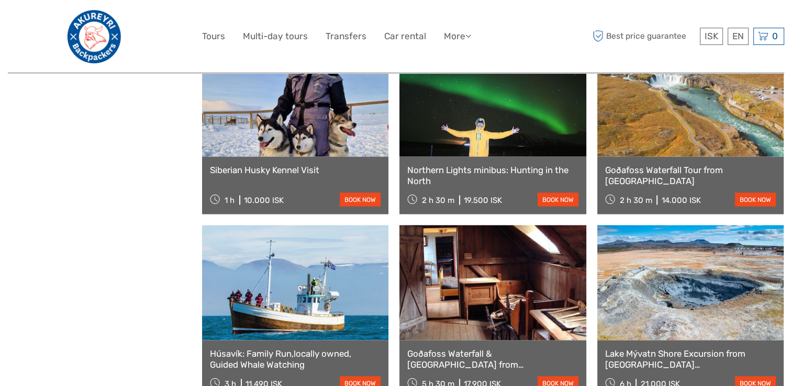
click at [709, 126] on link at bounding box center [690, 99] width 186 height 115
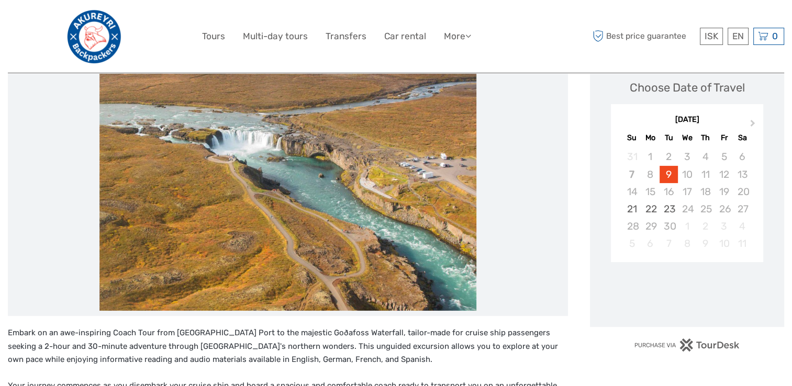
scroll to position [157, 0]
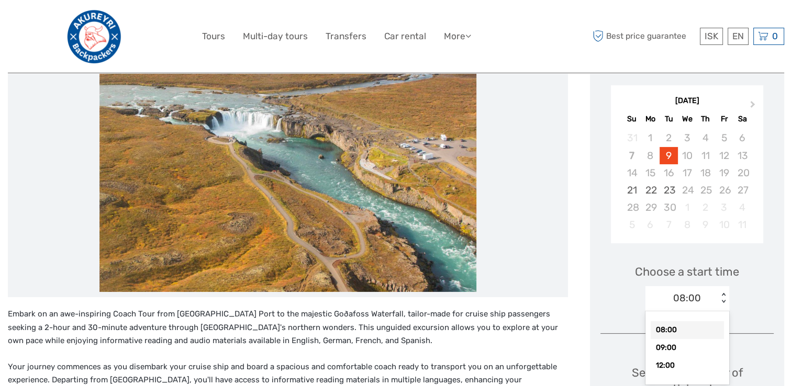
click at [722, 311] on div "option 08:00 selected, 1 of 3. 3 results available. Use Up and Down to choose o…" at bounding box center [687, 298] width 84 height 25
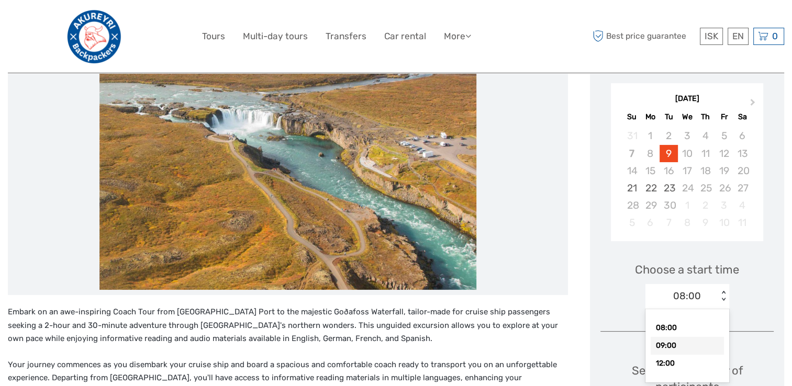
click at [685, 348] on div "09:00" at bounding box center [687, 346] width 73 height 18
click at [720, 300] on div "< >" at bounding box center [723, 296] width 9 height 11
click at [680, 364] on div "12:00" at bounding box center [687, 364] width 73 height 18
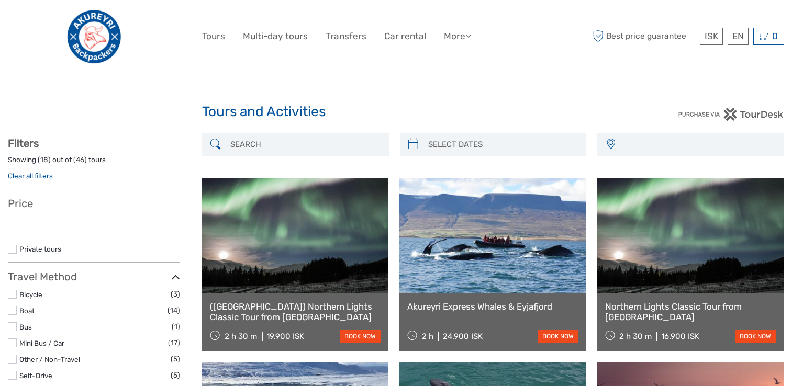
select select
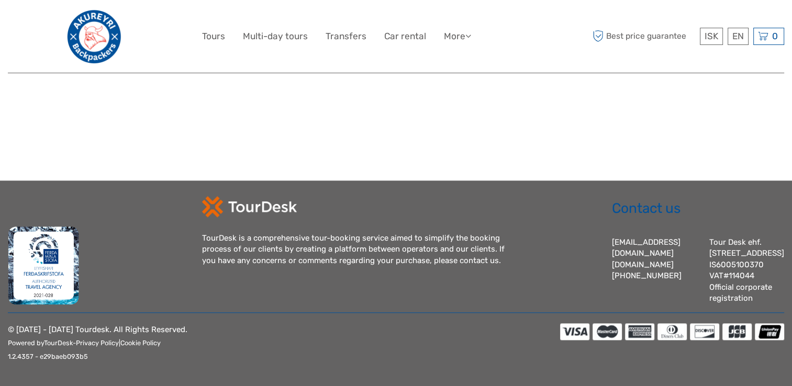
select select
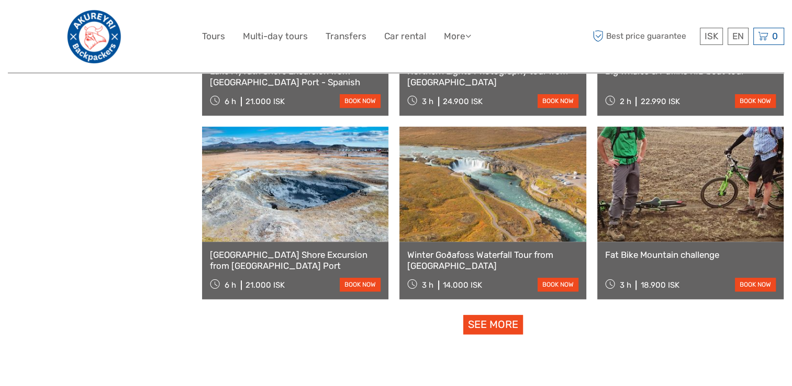
scroll to position [973, 0]
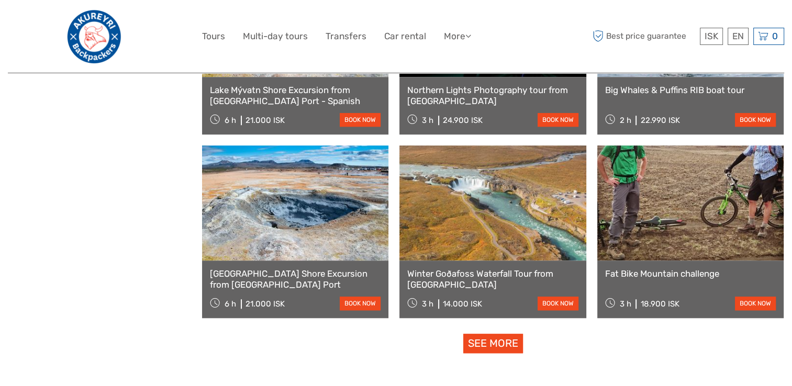
click at [478, 220] on link at bounding box center [492, 202] width 186 height 115
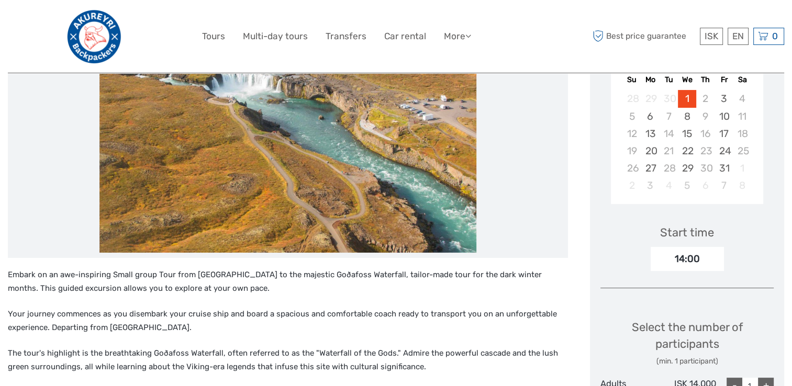
scroll to position [209, 0]
click at [706, 133] on div "16" at bounding box center [705, 133] width 18 height 17
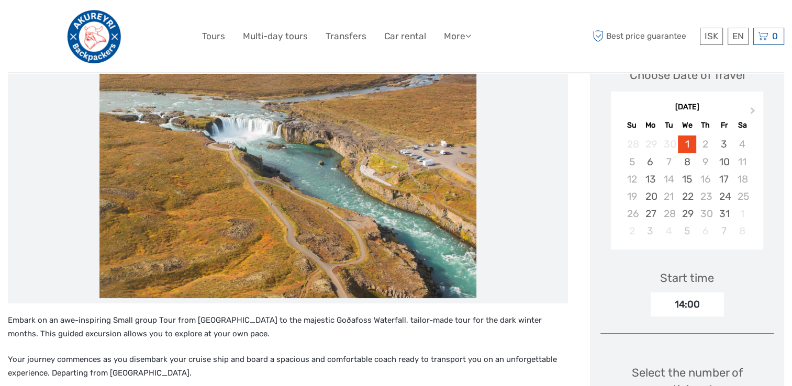
scroll to position [105, 0]
